Goal: Information Seeking & Learning: Learn about a topic

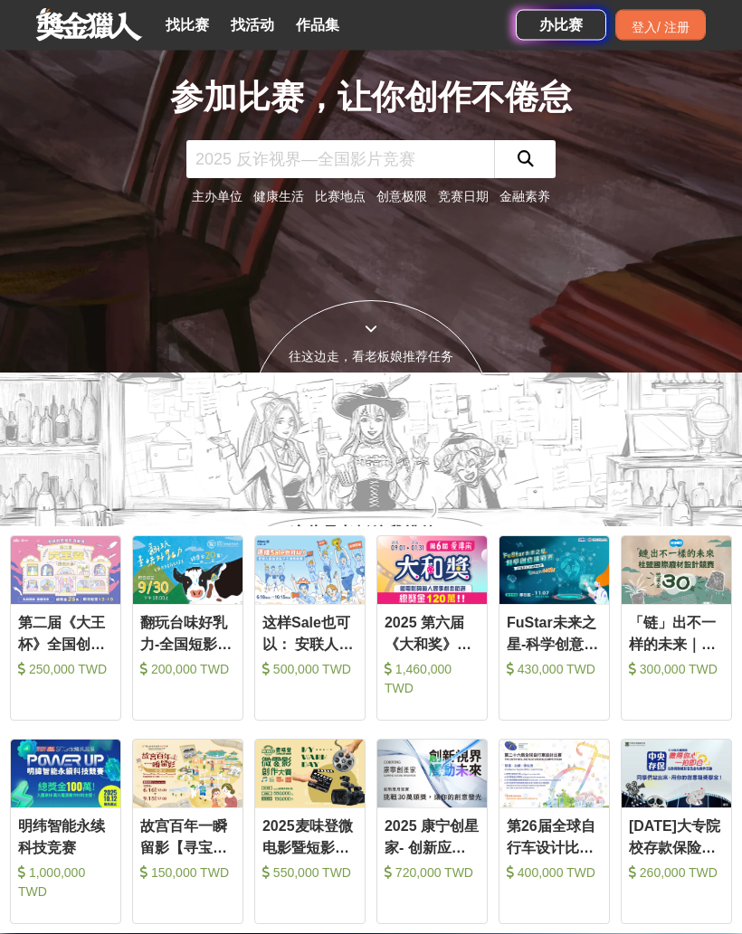
click at [374, 430] on div "往这边走，看老板娘推荐任务" at bounding box center [371, 423] width 244 height 244
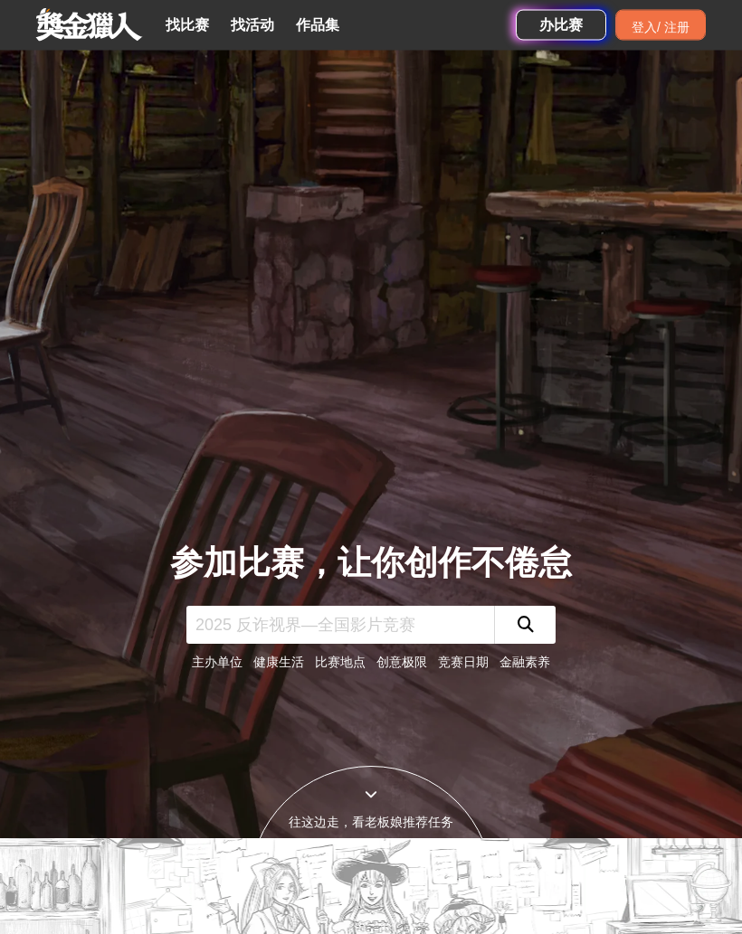
scroll to position [93, 0]
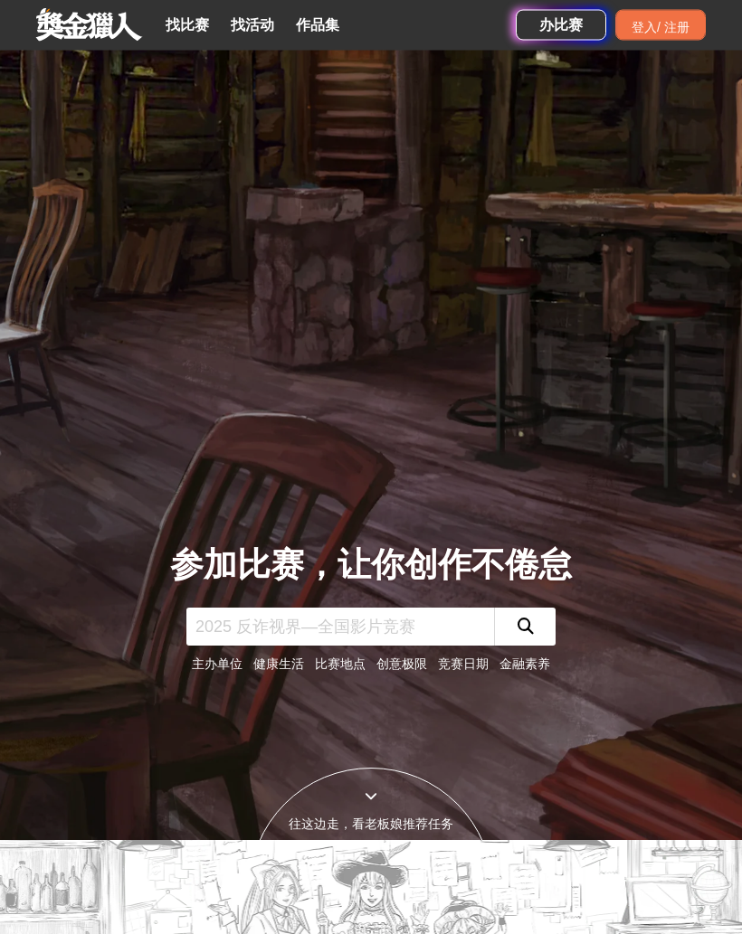
click at [194, 27] on font "找比赛" at bounding box center [187, 24] width 43 height 15
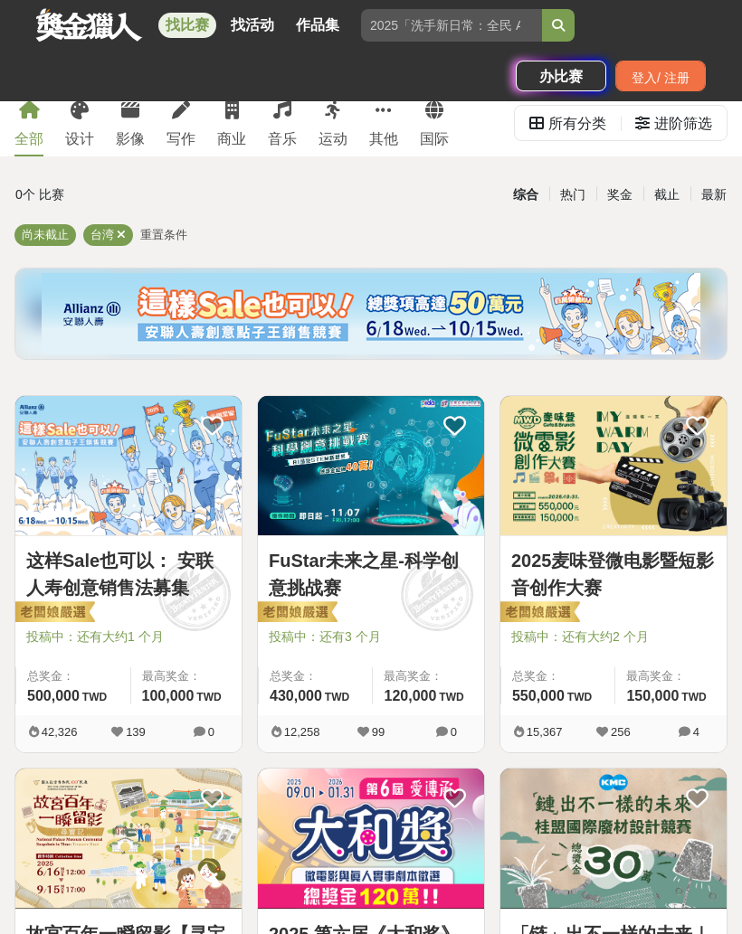
click at [120, 241] on span at bounding box center [121, 235] width 9 height 14
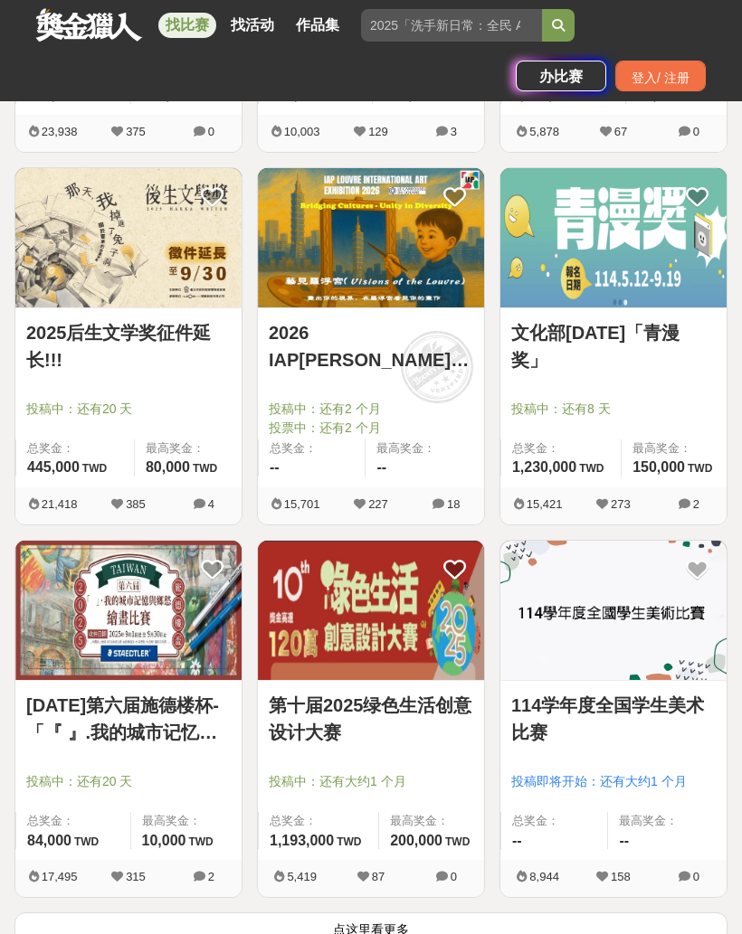
scroll to position [2554, 0]
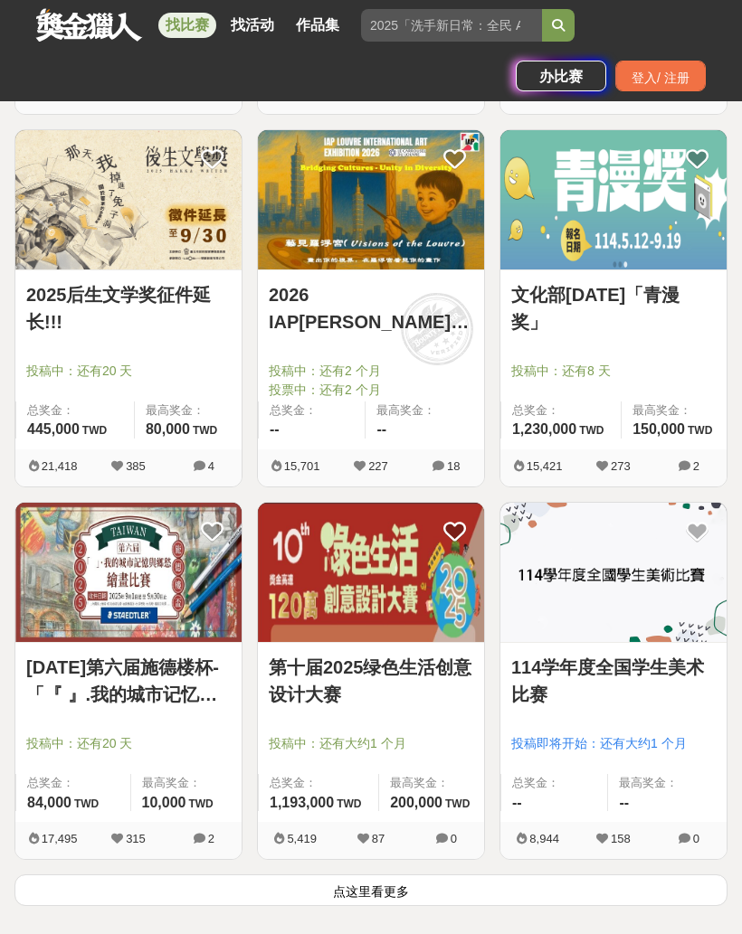
click at [666, 229] on img at bounding box center [613, 199] width 226 height 139
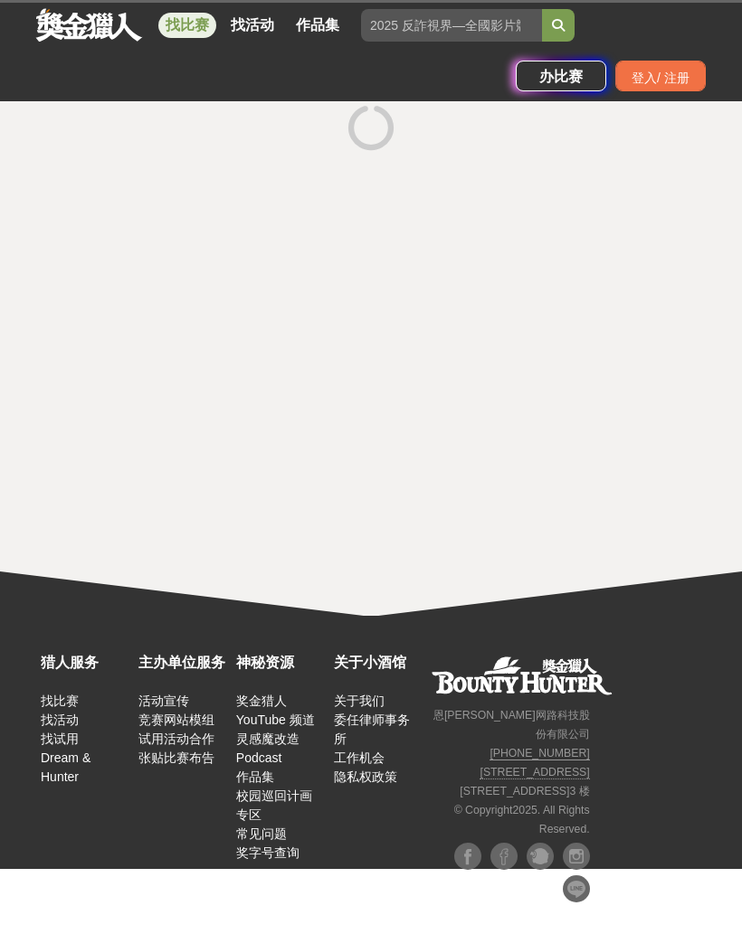
scroll to position [129, 0]
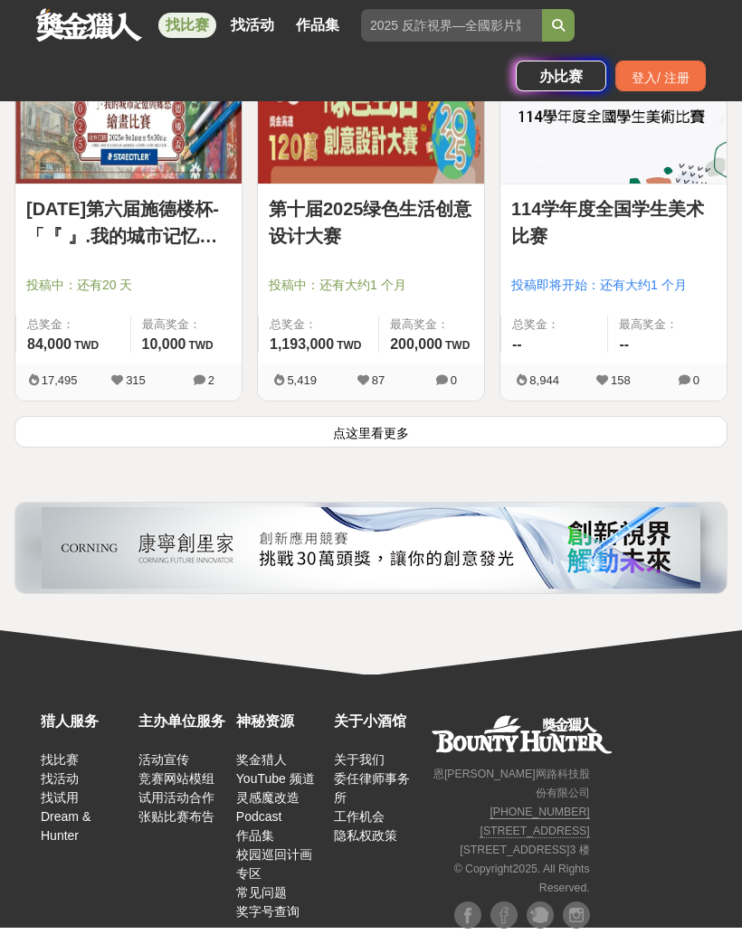
scroll to position [3053, 0]
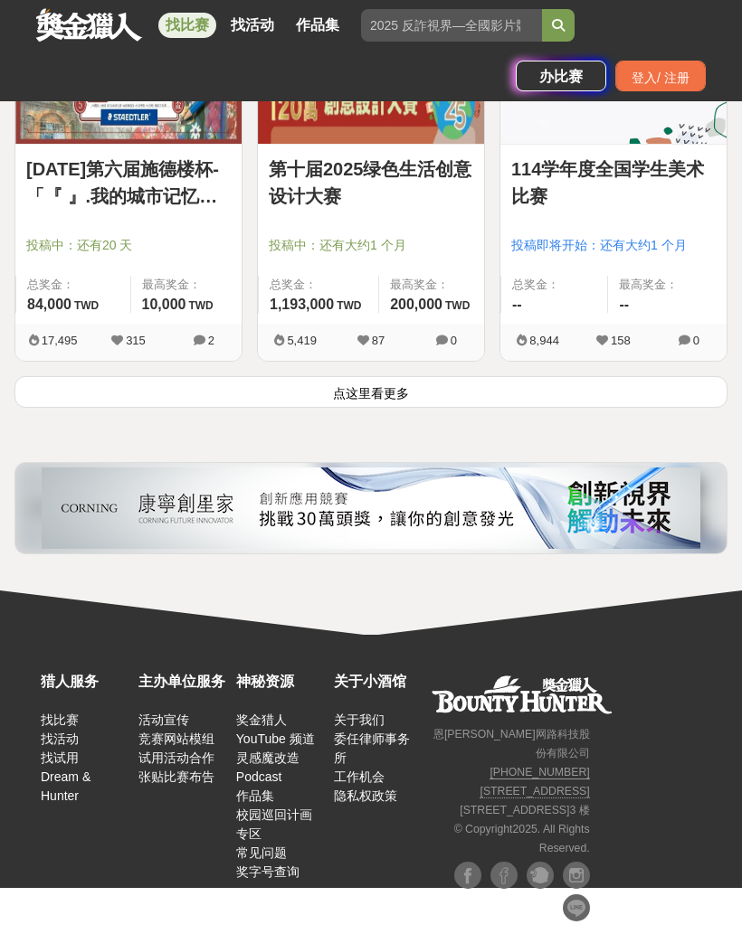
click at [506, 400] on button "点这里看更多" at bounding box center [370, 392] width 713 height 32
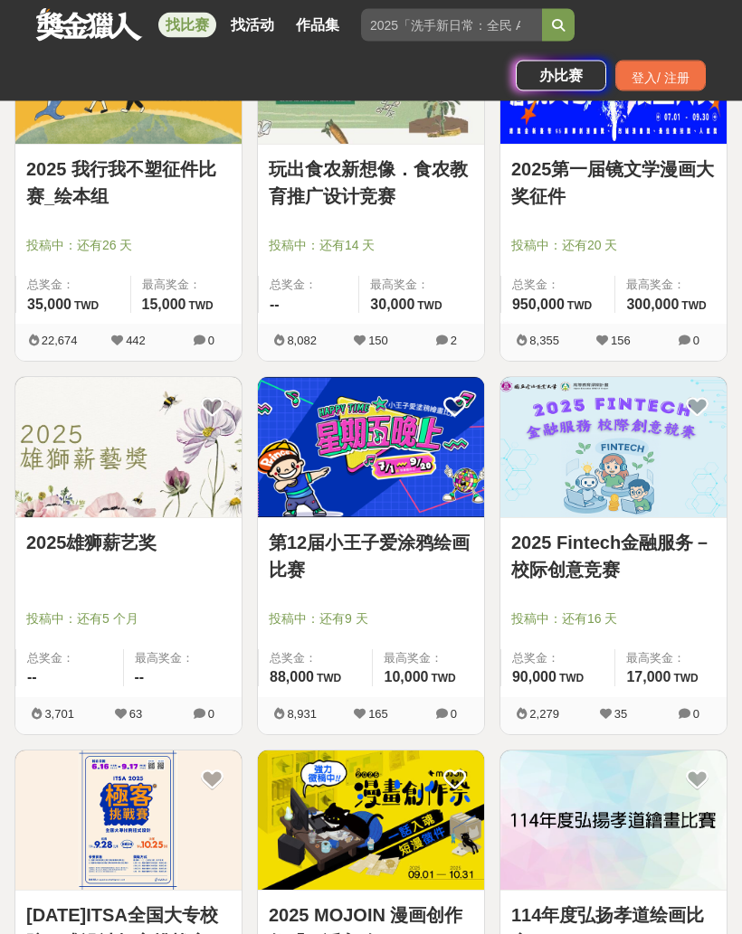
scroll to position [4545, 0]
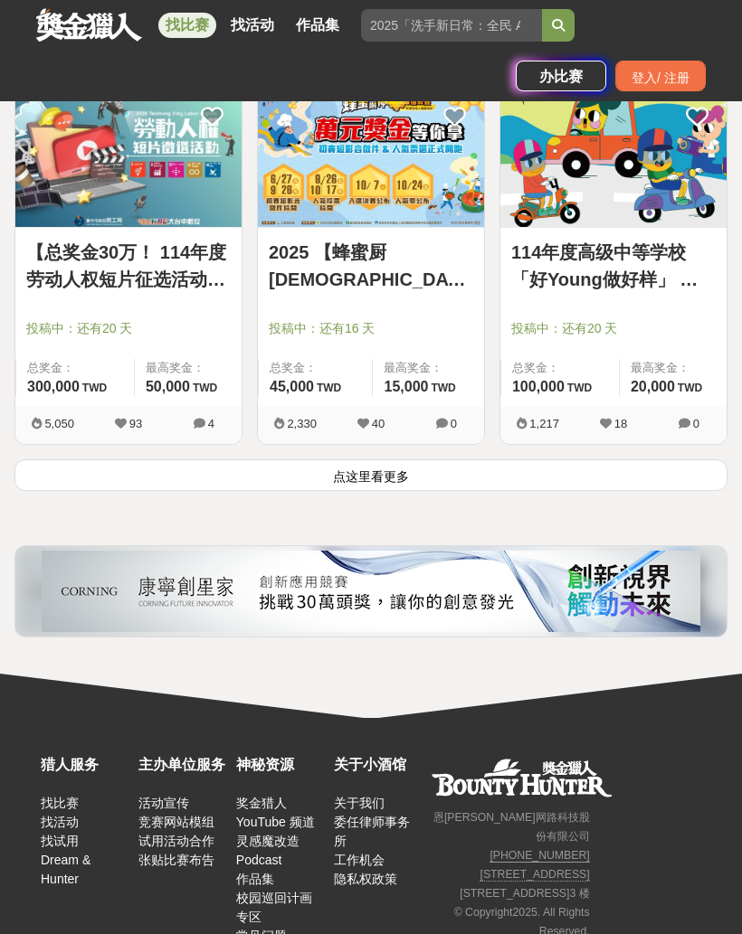
click at [430, 479] on button "点这里看更多" at bounding box center [370, 475] width 713 height 32
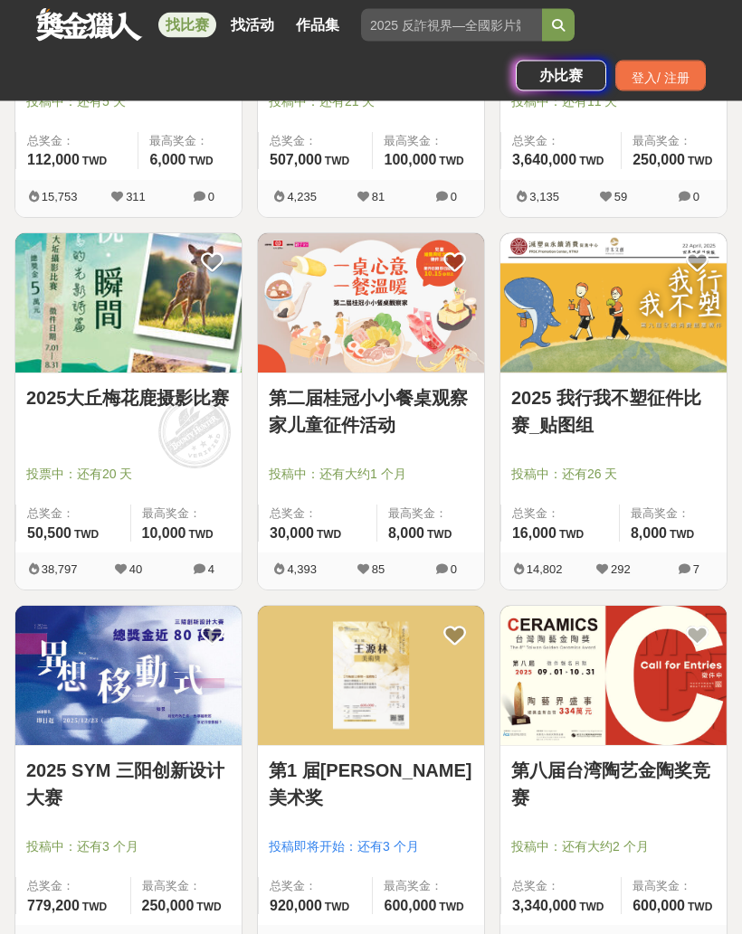
scroll to position [8044, 0]
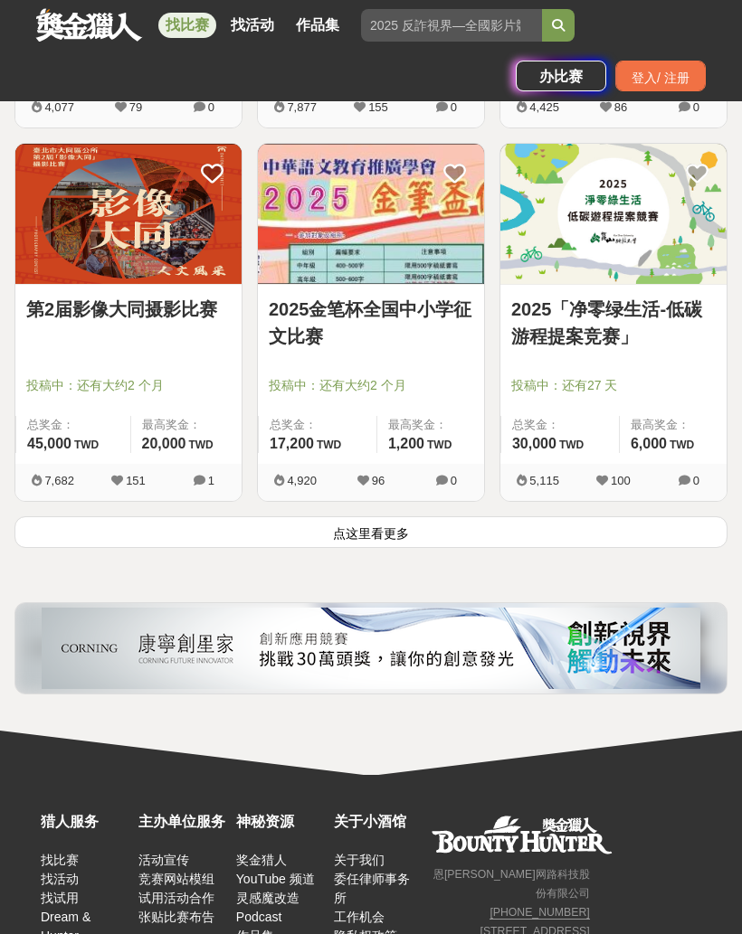
click at [423, 539] on button "点这里看更多" at bounding box center [370, 532] width 713 height 32
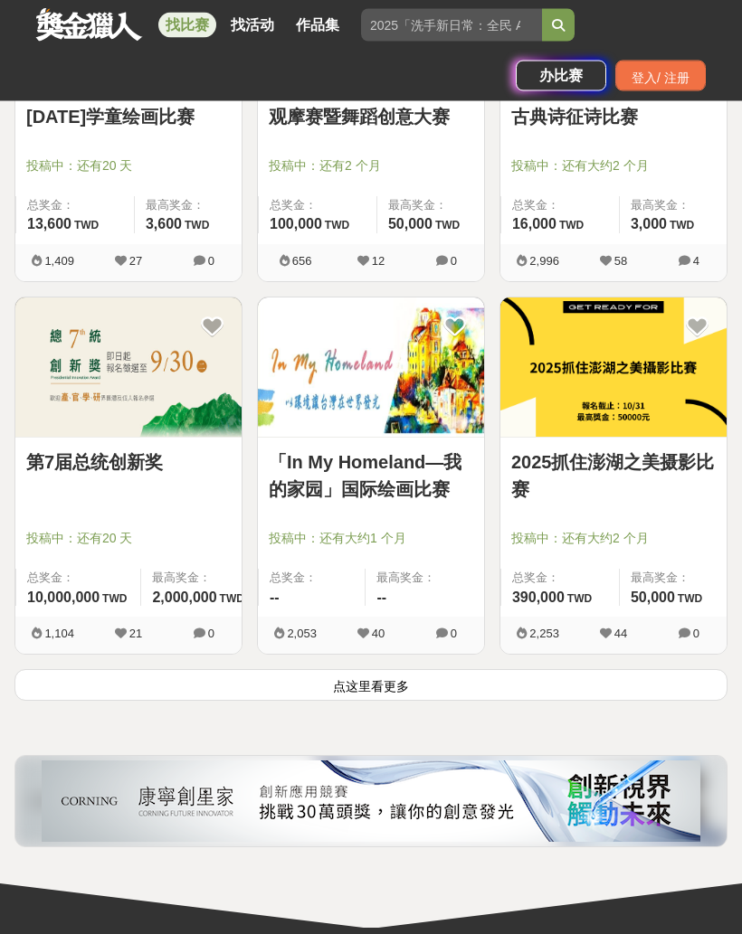
scroll to position [11709, 0]
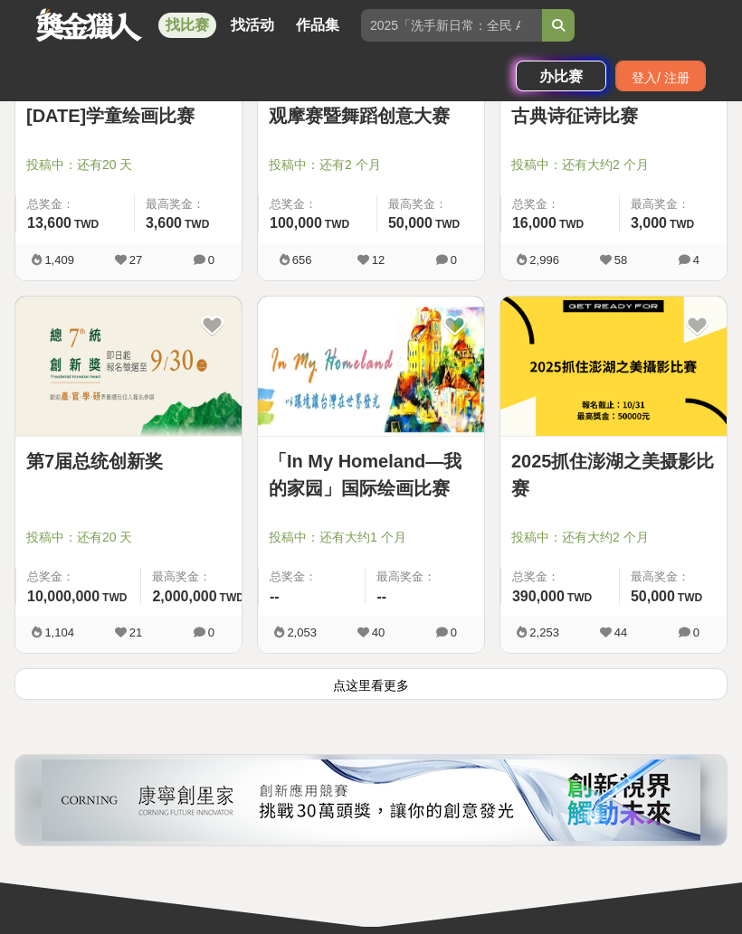
click at [93, 411] on img at bounding box center [128, 366] width 226 height 139
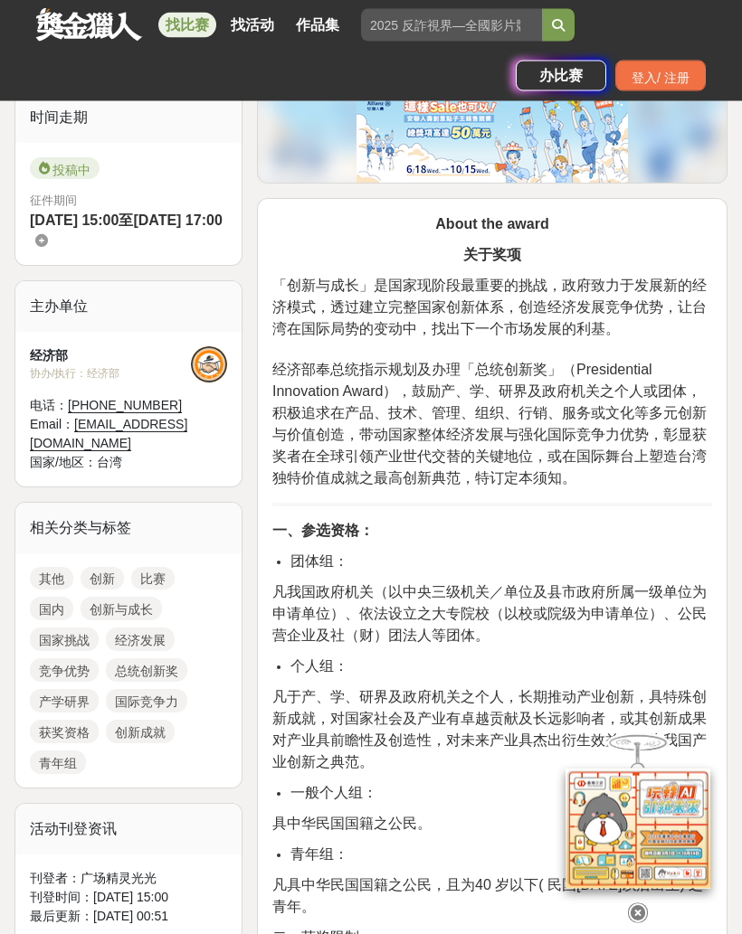
scroll to position [522, 0]
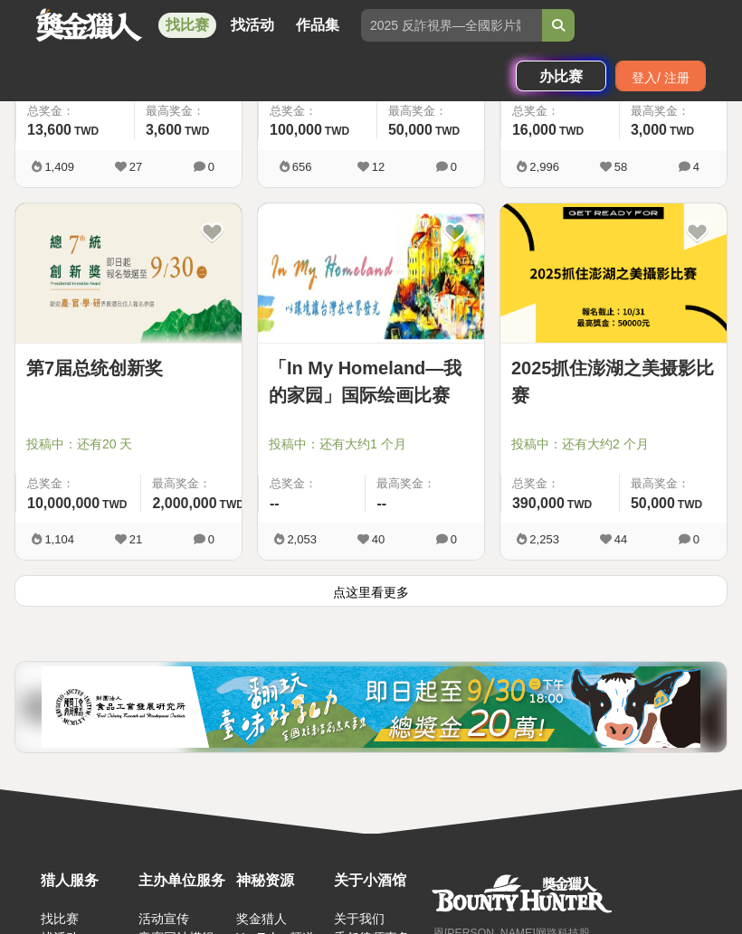
scroll to position [11869, 0]
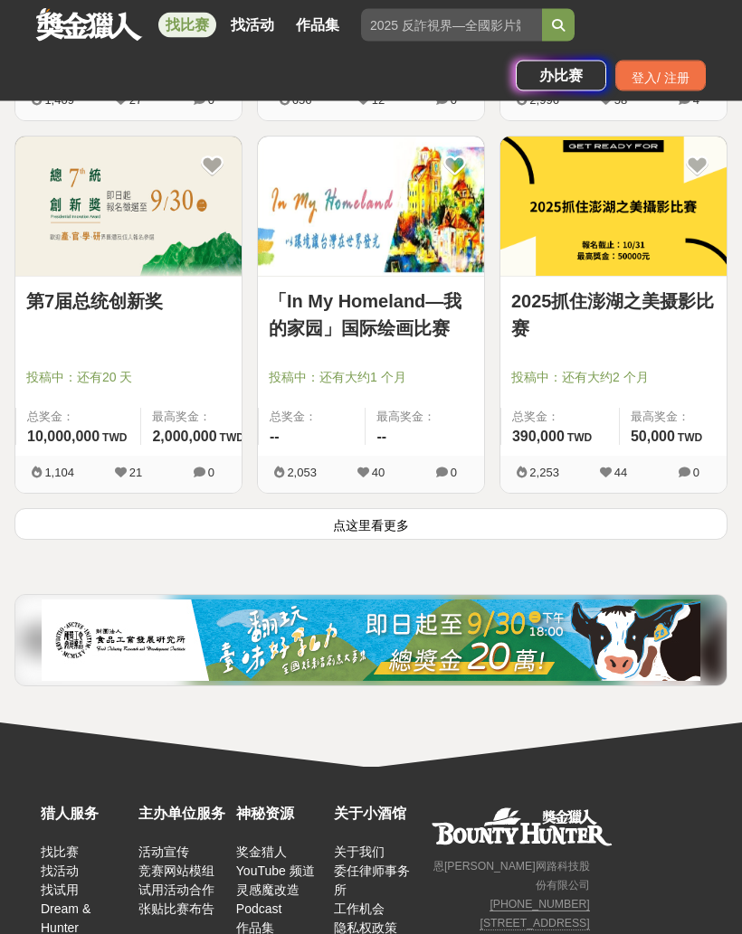
click at [385, 531] on font "点这里看更多" at bounding box center [371, 526] width 76 height 14
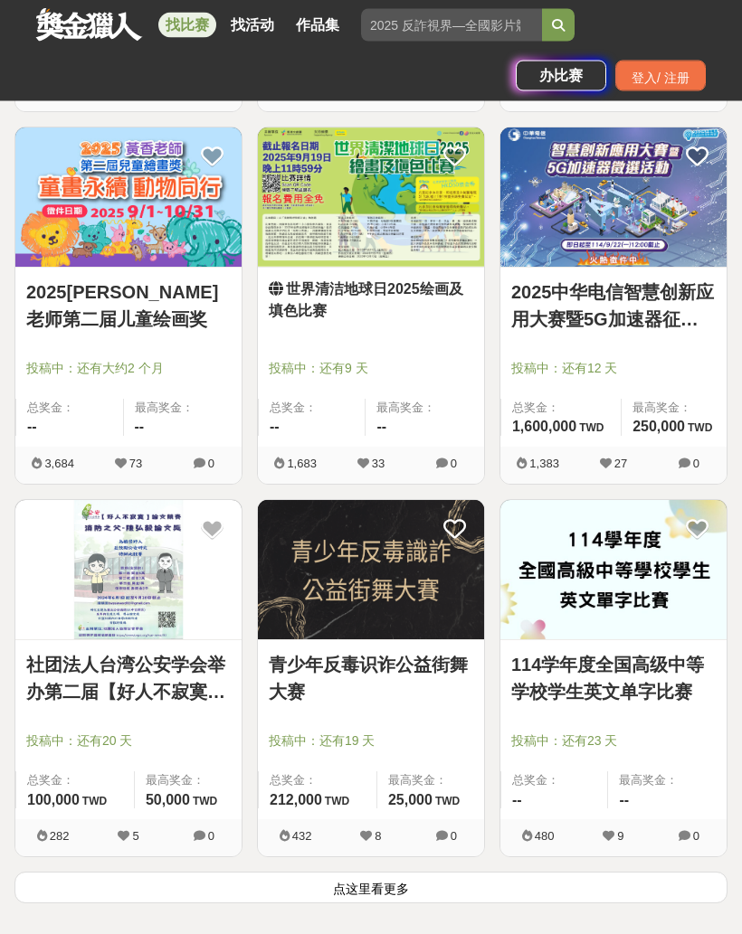
scroll to position [14490, 0]
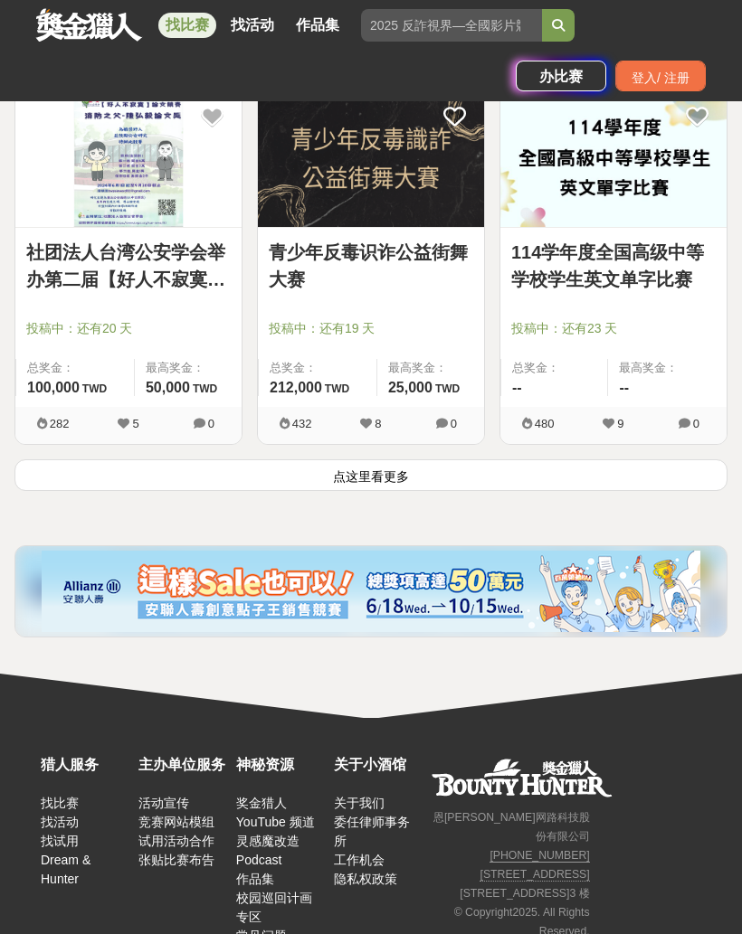
click at [90, 488] on button "点这里看更多" at bounding box center [370, 475] width 713 height 32
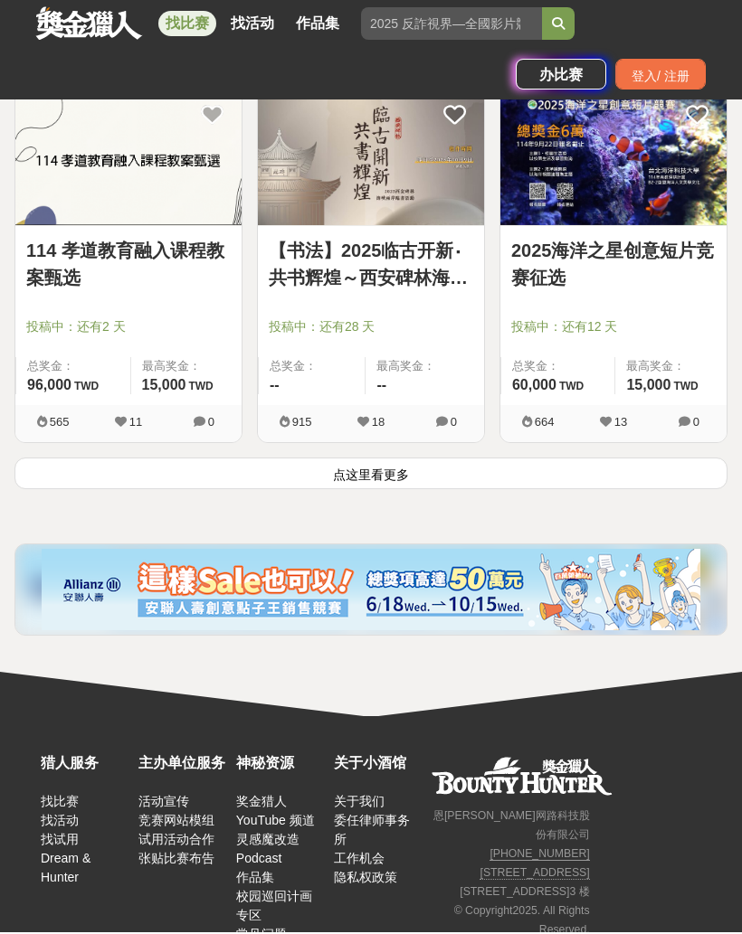
scroll to position [17969, 0]
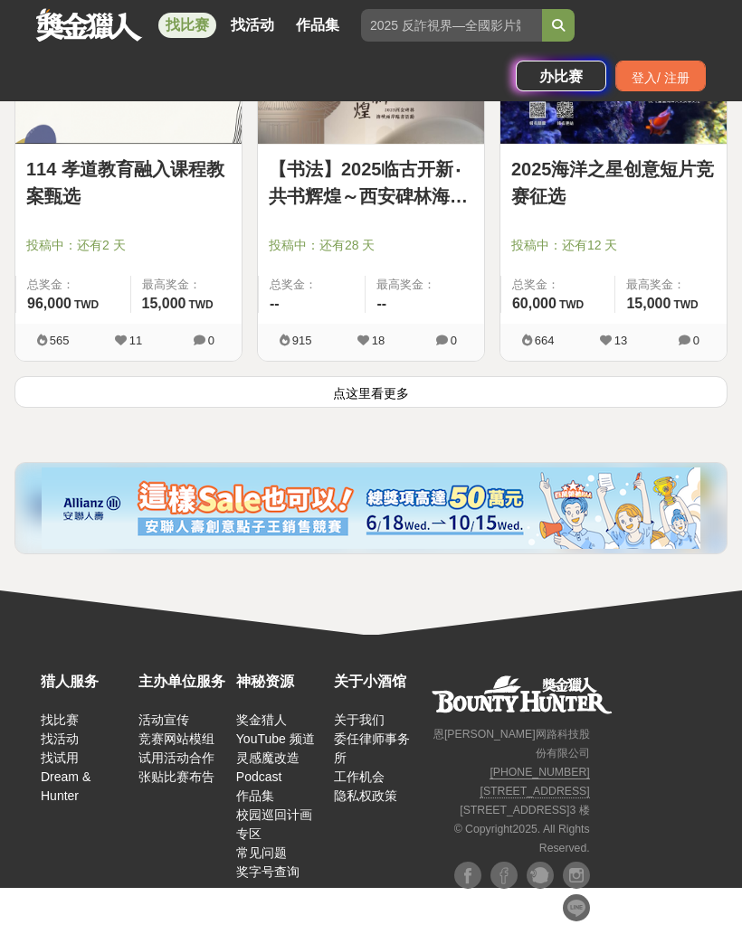
click at [111, 404] on button "点这里看更多" at bounding box center [370, 392] width 713 height 32
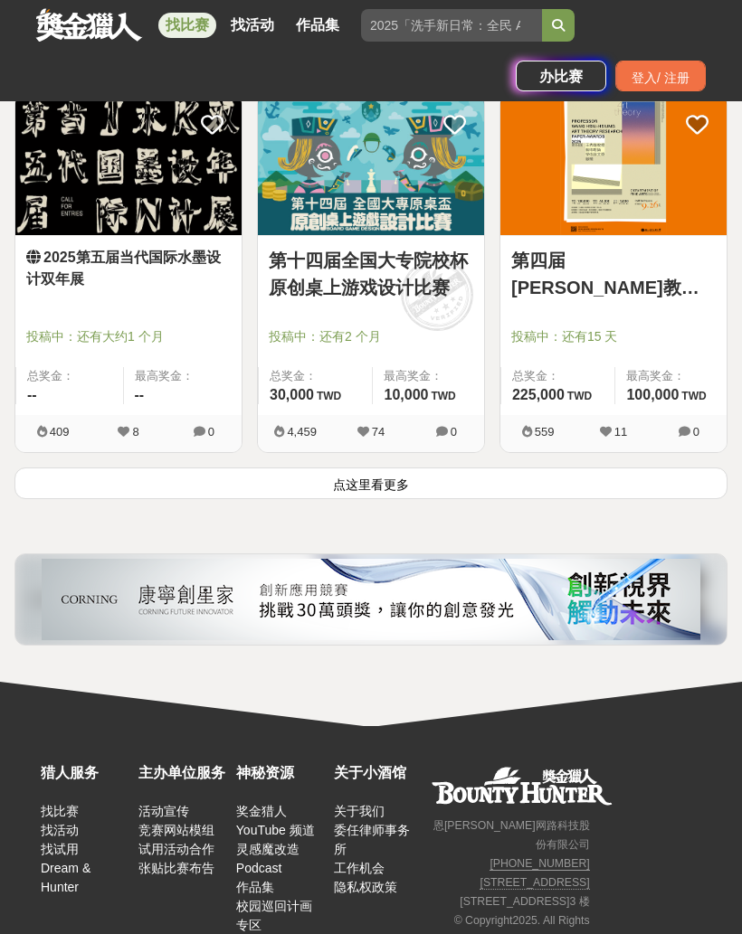
scroll to position [20869, 0]
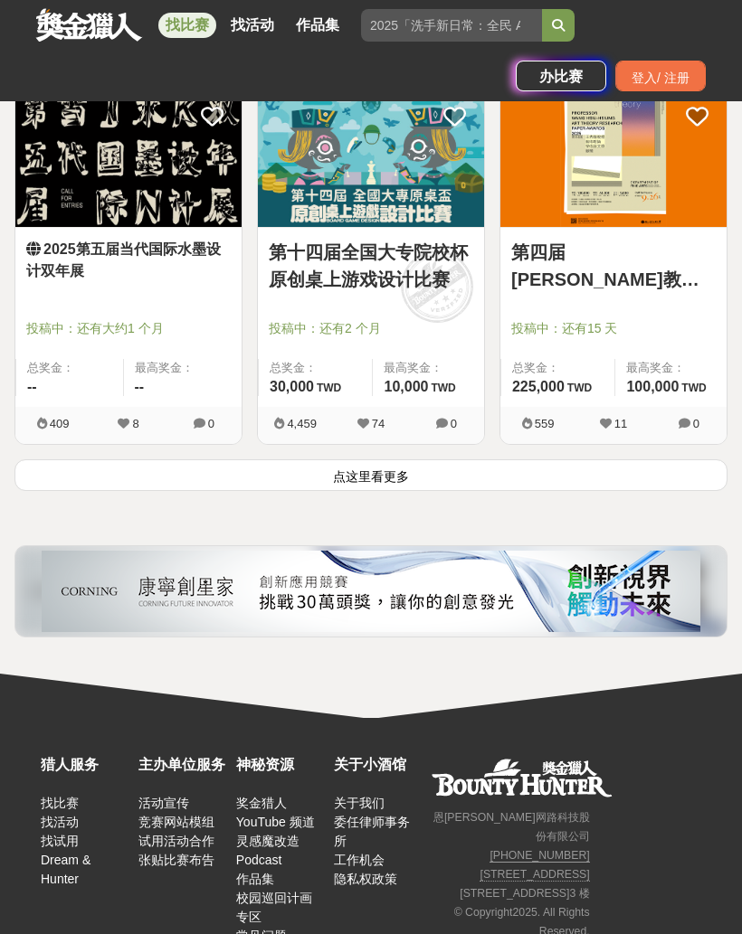
click at [98, 482] on button "点这里看更多" at bounding box center [370, 475] width 713 height 32
